Goal: Task Accomplishment & Management: Manage account settings

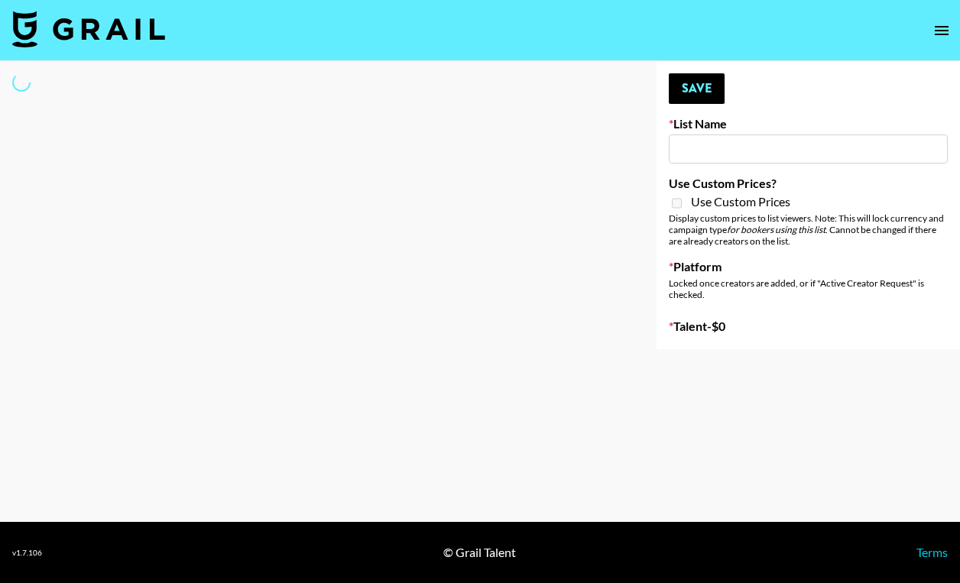
type input "Who Did The Body"
select select "Song"
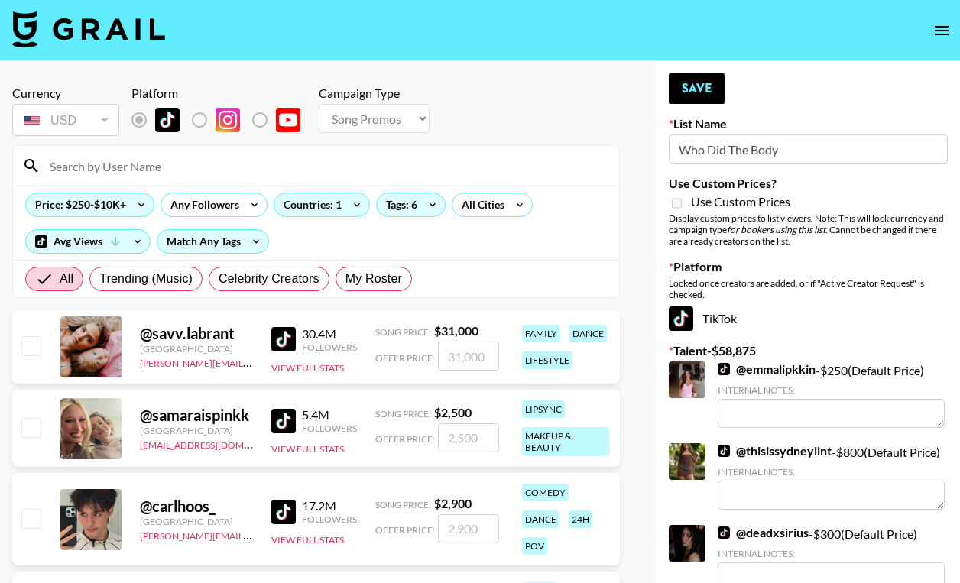
click at [202, 171] on input at bounding box center [325, 166] width 569 height 24
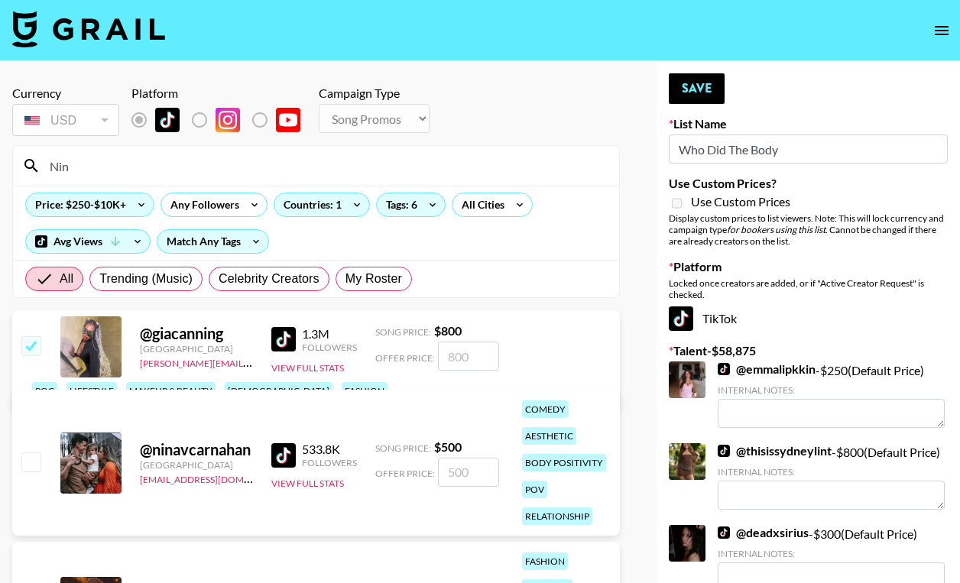
type input "nini"
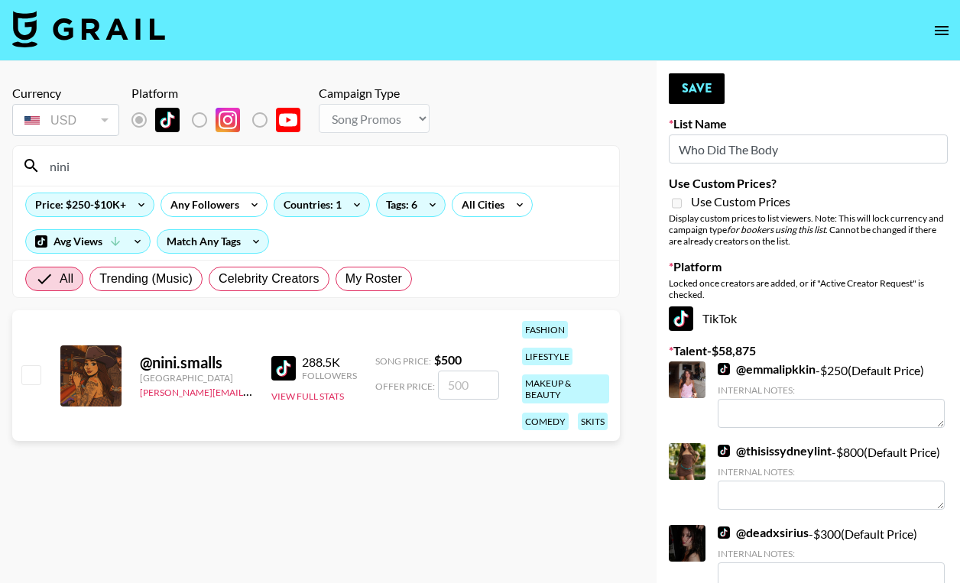
click at [461, 385] on input "number" at bounding box center [468, 385] width 61 height 29
click at [28, 378] on input "checkbox" at bounding box center [30, 374] width 18 height 18
checkbox input "true"
type input "500"
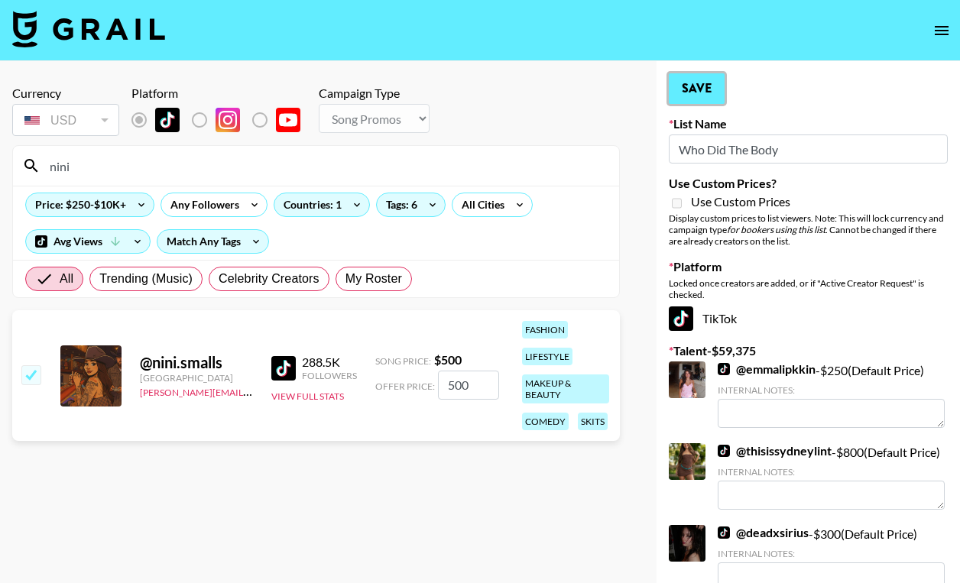
click at [688, 85] on button "Save" at bounding box center [697, 88] width 56 height 31
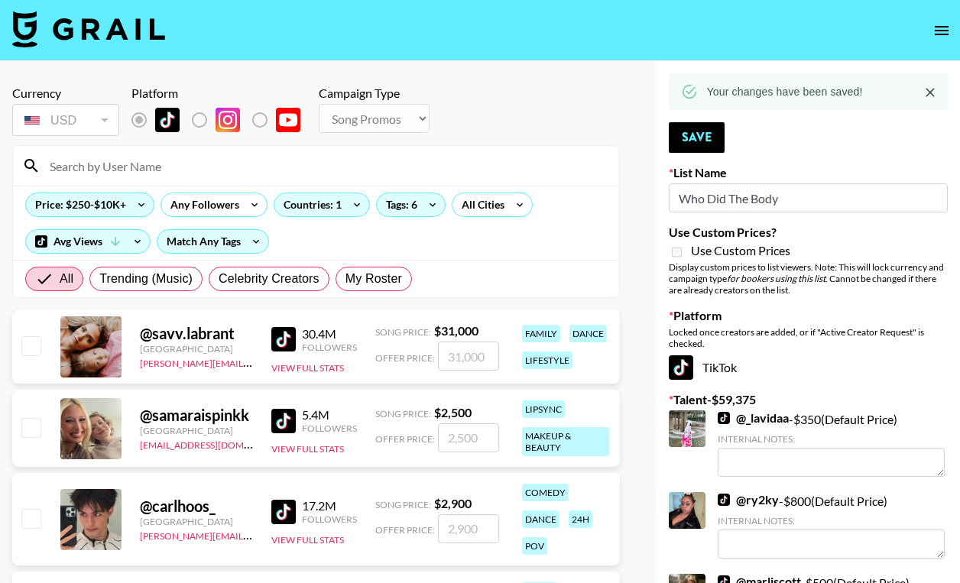
click at [212, 156] on input at bounding box center [325, 166] width 569 height 24
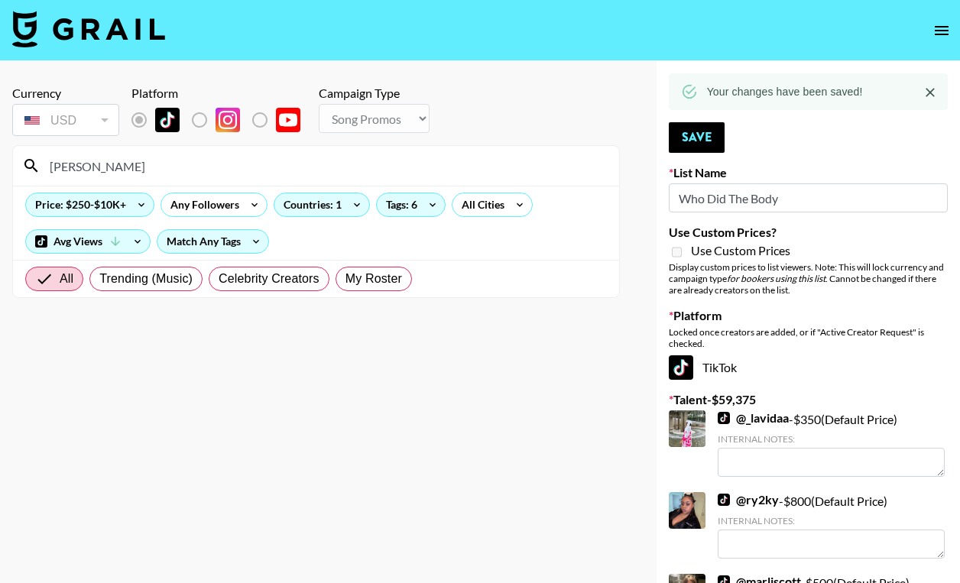
click at [110, 168] on input "yony" at bounding box center [325, 166] width 569 height 24
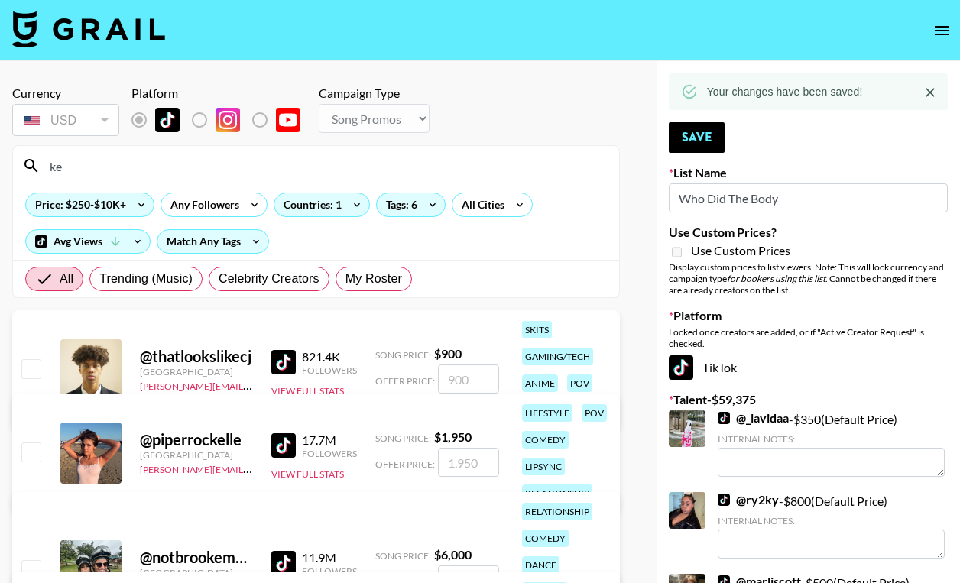
type input "k"
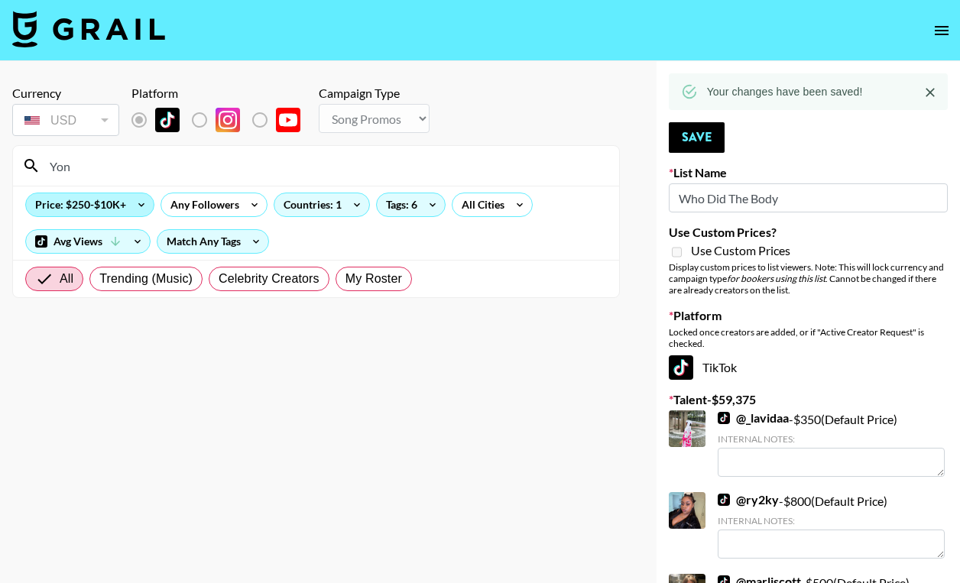
type input "yony"
click at [408, 212] on div "Tags: 6" at bounding box center [411, 204] width 68 height 23
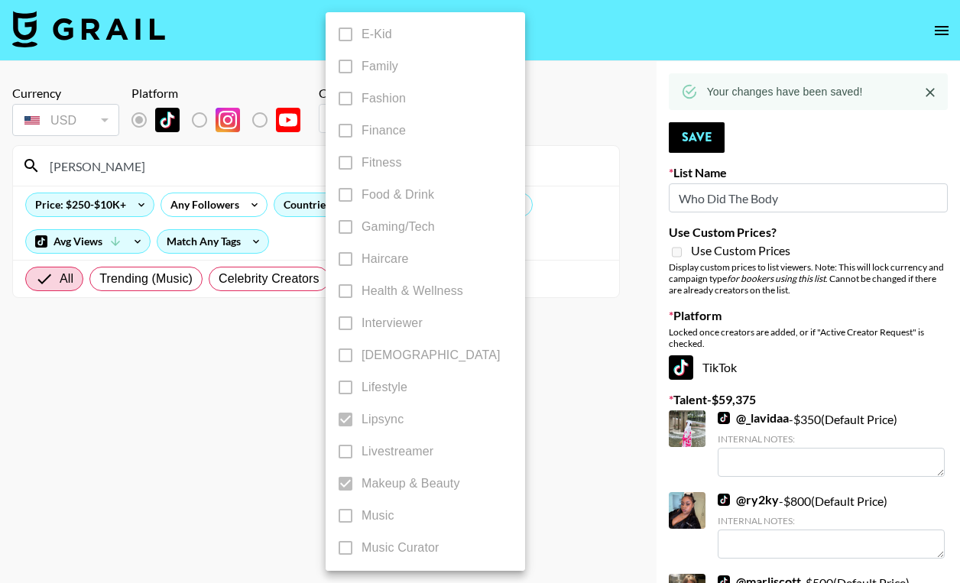
scroll to position [423, 0]
click at [592, 357] on div at bounding box center [480, 291] width 960 height 583
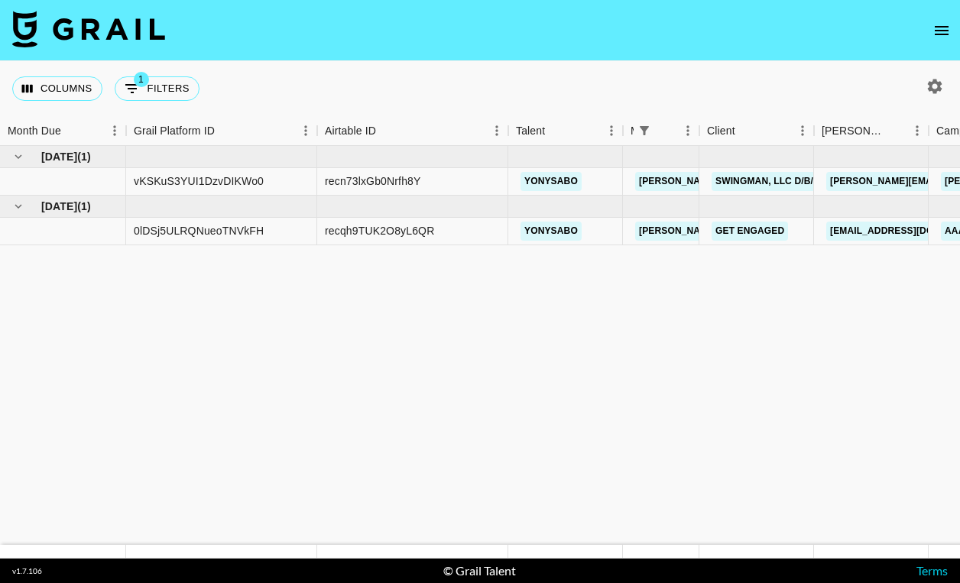
click at [947, 26] on icon "open drawer" at bounding box center [942, 30] width 14 height 9
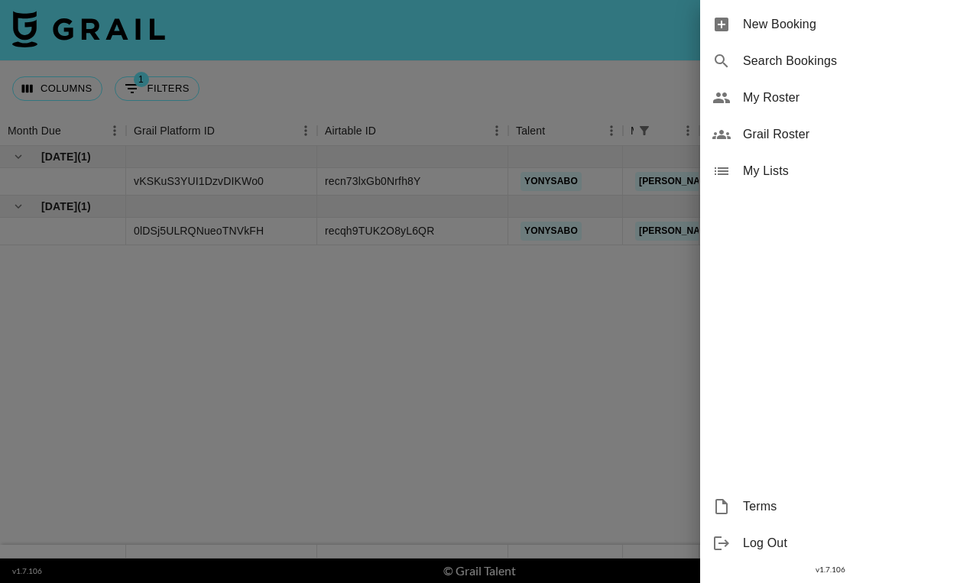
click at [793, 96] on span "My Roster" at bounding box center [845, 98] width 205 height 18
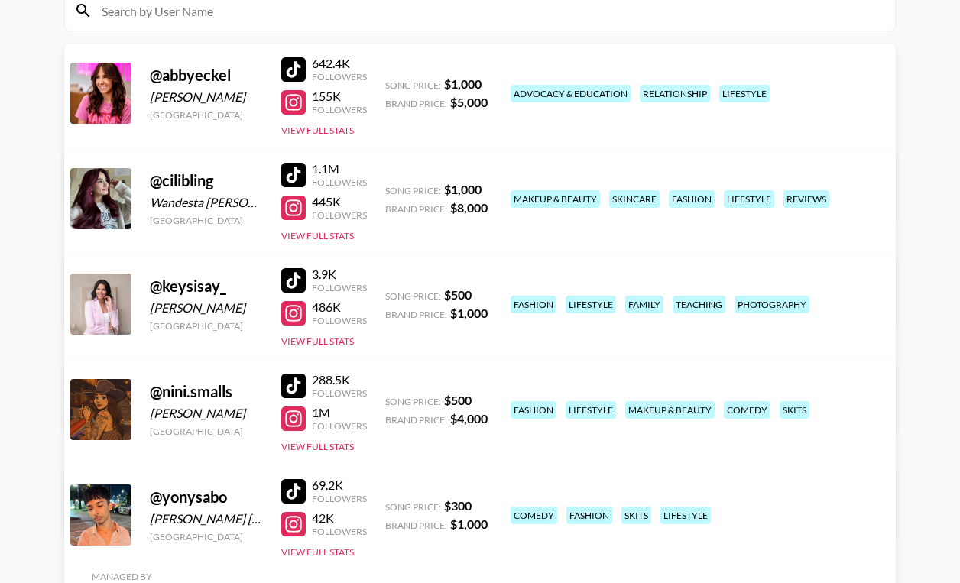
scroll to position [190, 0]
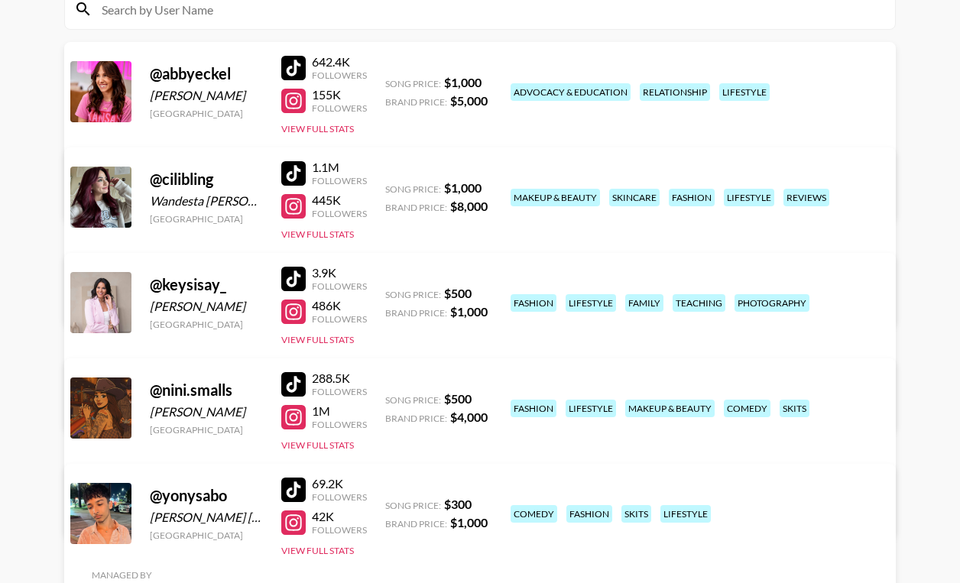
click at [485, 397] on link "View/Edit Details" at bounding box center [289, 404] width 394 height 15
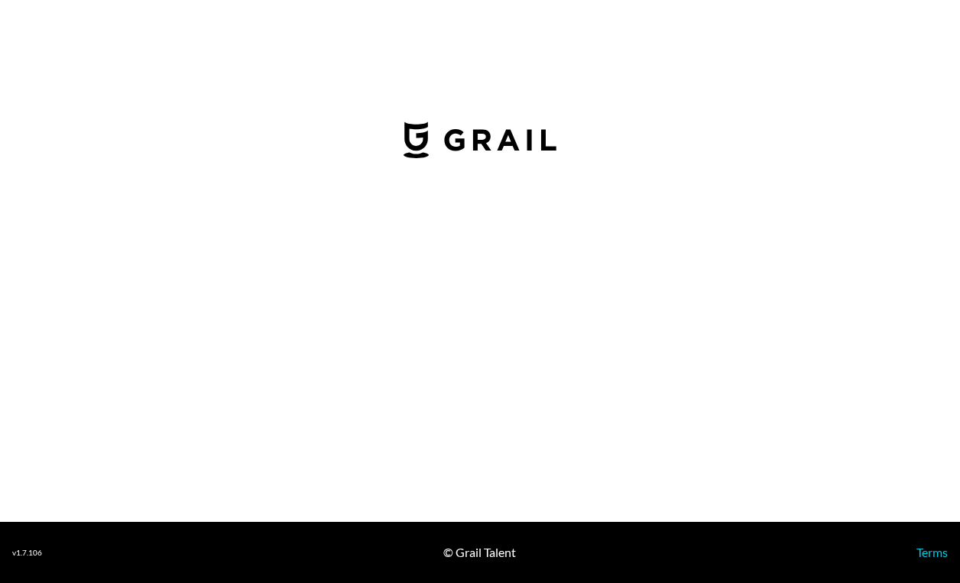
select select "USD"
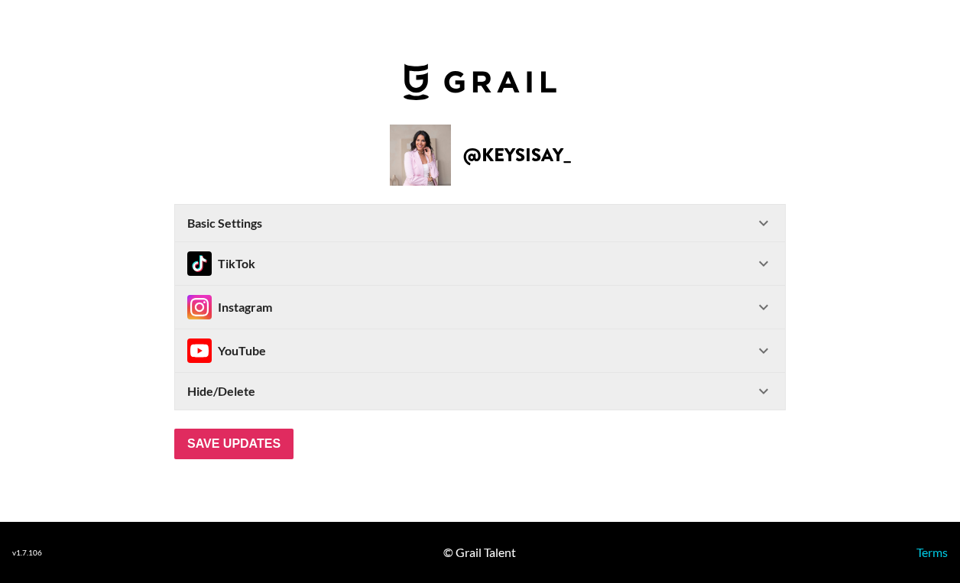
click at [248, 214] on Settings-header "Basic Settings" at bounding box center [480, 223] width 610 height 37
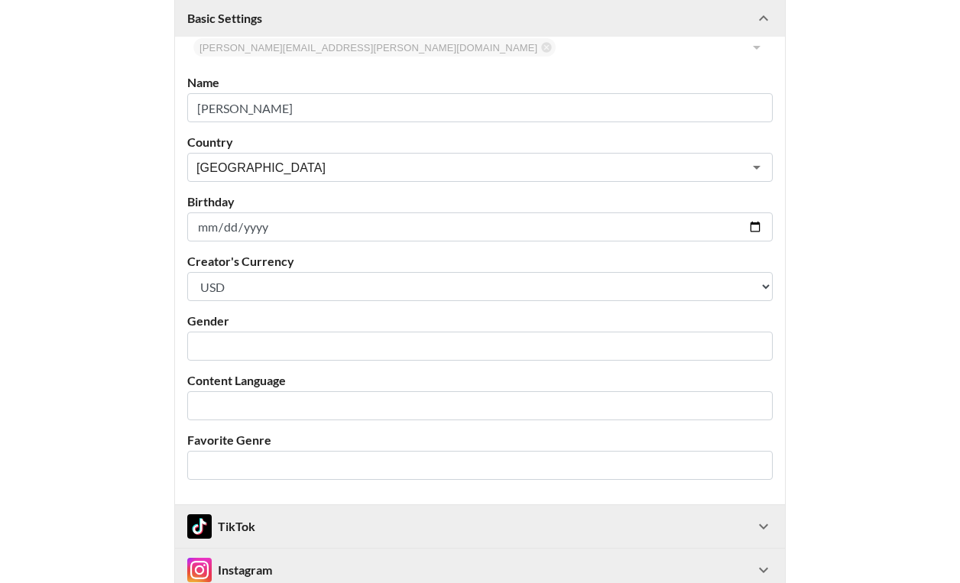
scroll to position [217, 0]
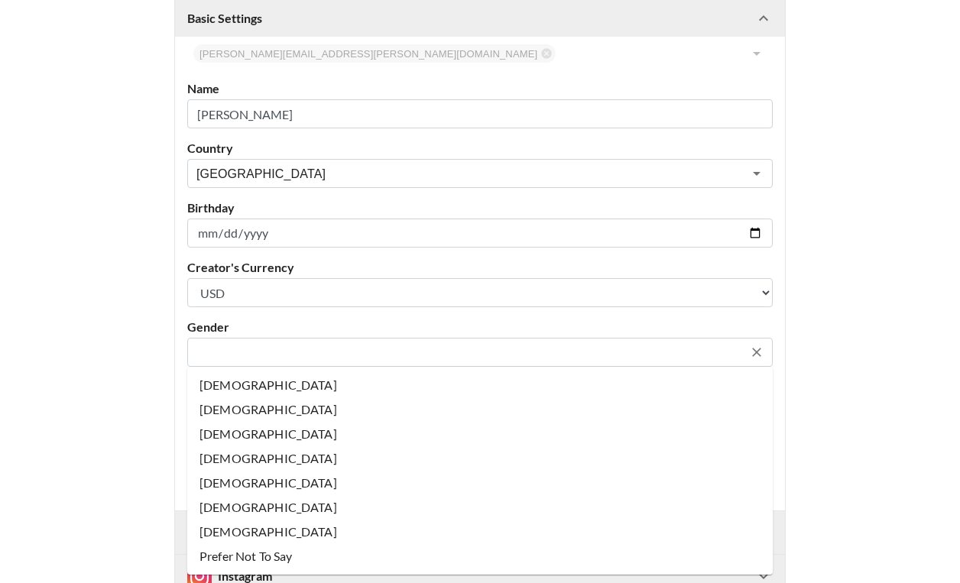
click at [251, 352] on input "text" at bounding box center [469, 353] width 547 height 18
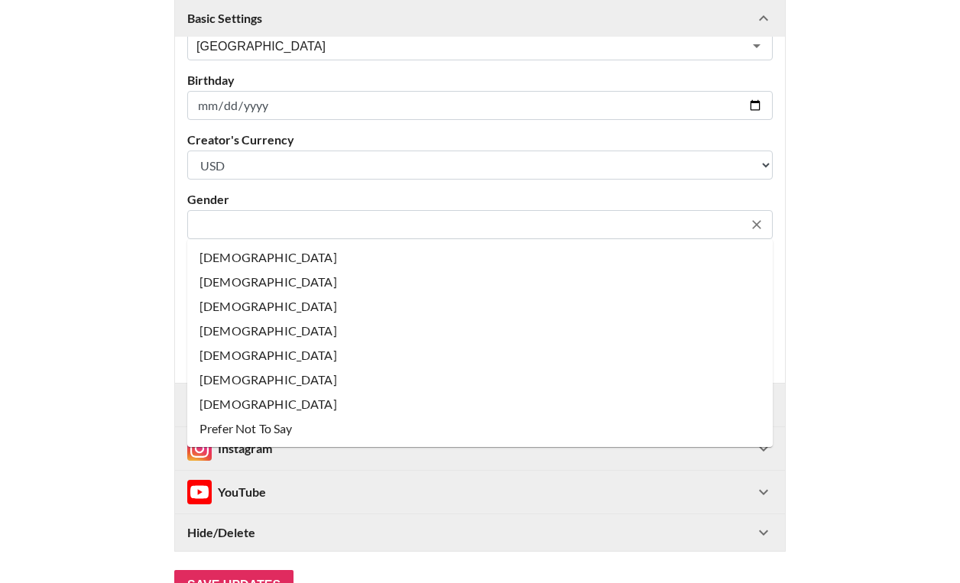
scroll to position [361, 0]
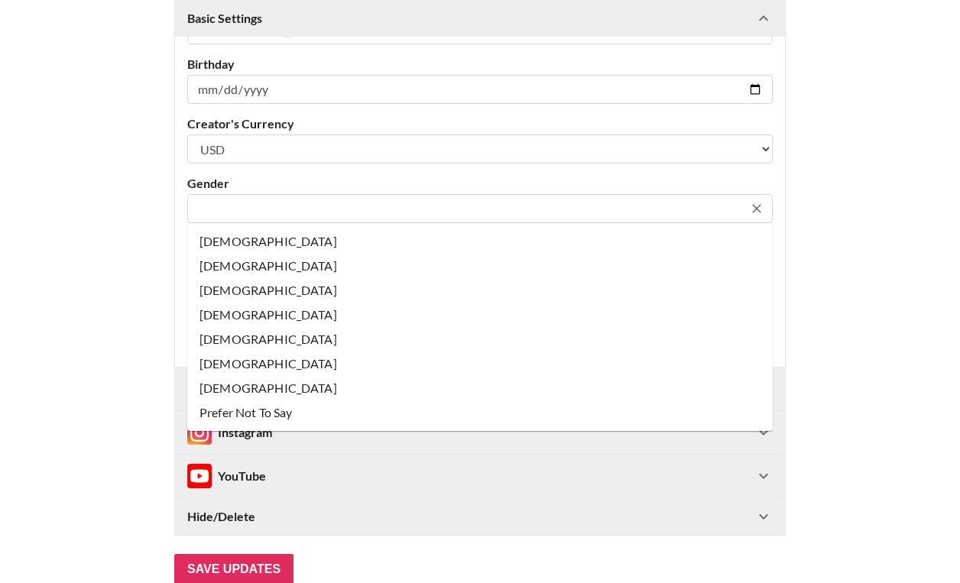
click at [77, 282] on main "@ keysisay_ Basic Settings Airtable ID: rec1d7duUKRPZr7Eo Manager(s) adam.daigl…" at bounding box center [480, 155] width 936 height 860
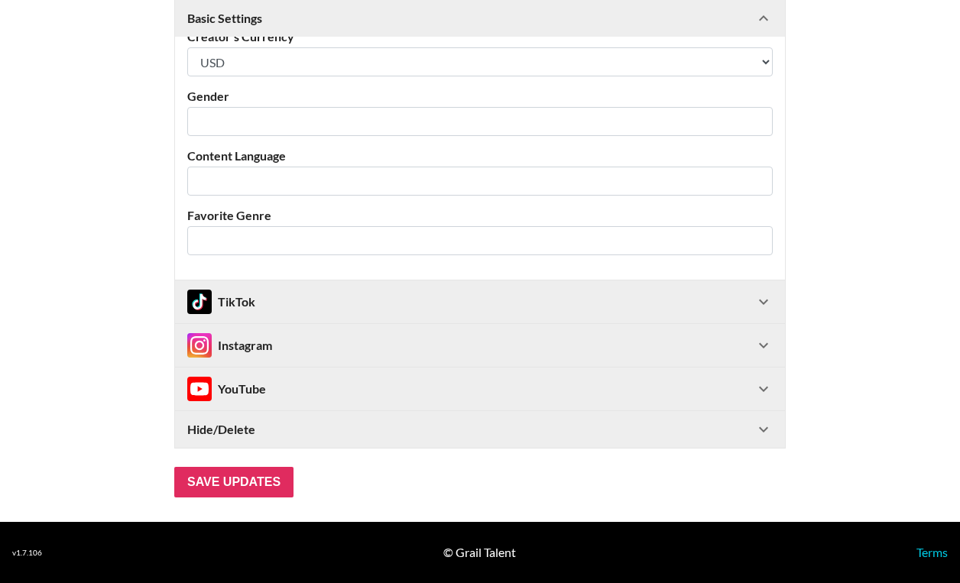
scroll to position [0, 0]
